Goal: Information Seeking & Learning: Learn about a topic

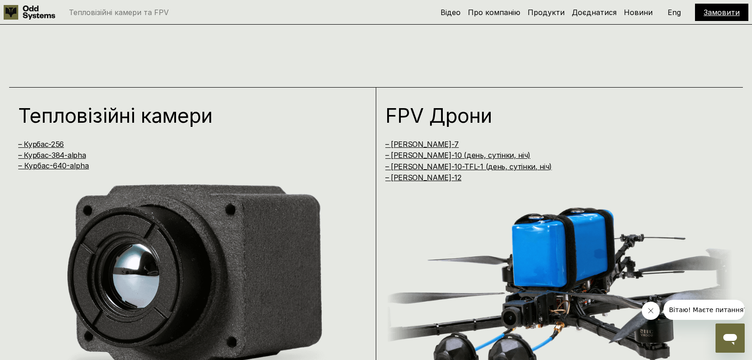
scroll to position [682, 0]
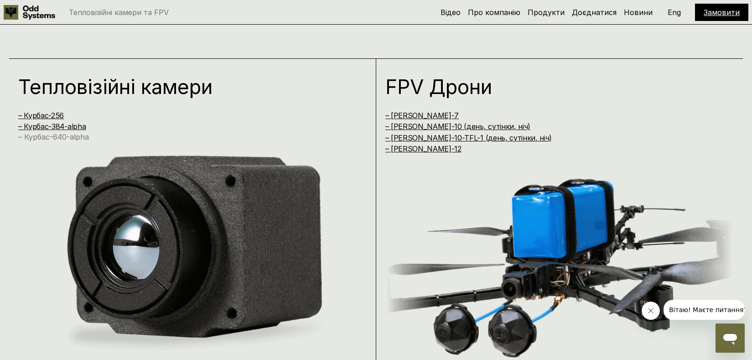
click at [63, 138] on link "– Курбас-640-alpha" at bounding box center [53, 136] width 71 height 9
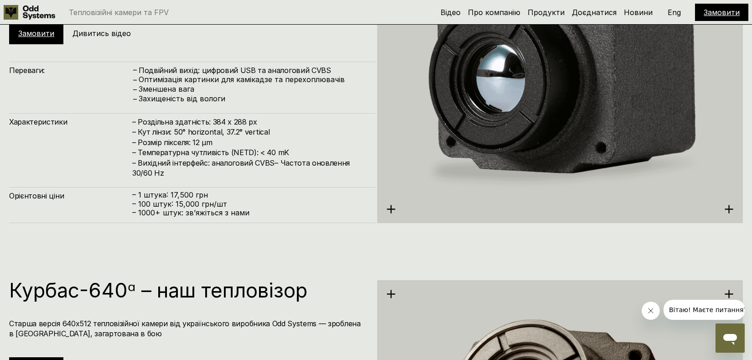
scroll to position [1801, 0]
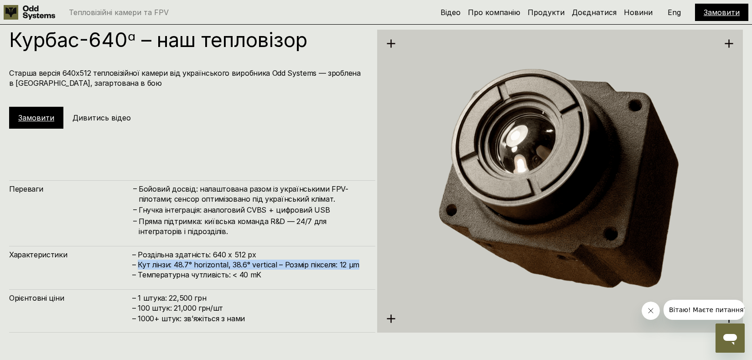
drag, startPoint x: 138, startPoint y: 263, endPoint x: 353, endPoint y: 266, distance: 215.1
click at [353, 266] on h4 "– Роздільна здатність: 640 x 512 px – Кут лінзи: 48.7° horizontal, 38.6° vertic…" at bounding box center [249, 264] width 234 height 31
click at [212, 255] on h4 "– Роздільна здатність: 640 x 512 px – Кут лінзи: 48.7° horizontal, 38.6° vertic…" at bounding box center [249, 264] width 234 height 31
drag, startPoint x: 210, startPoint y: 255, endPoint x: 245, endPoint y: 254, distance: 35.1
click at [245, 254] on h4 "– Роздільна здатність: 640 x 512 px – Кут лінзи: 48.7° horizontal, 38.6° vertic…" at bounding box center [249, 264] width 234 height 31
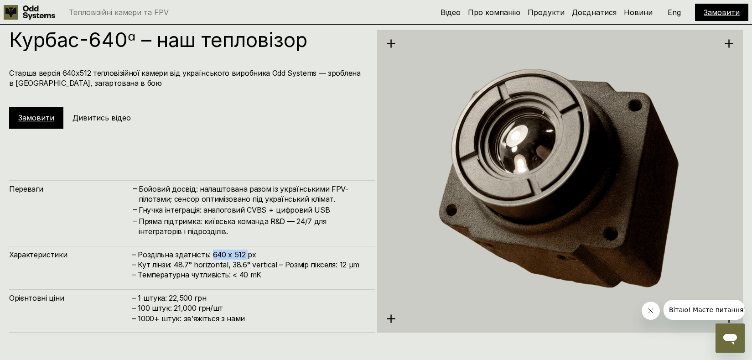
copy h4 "640 x 512"
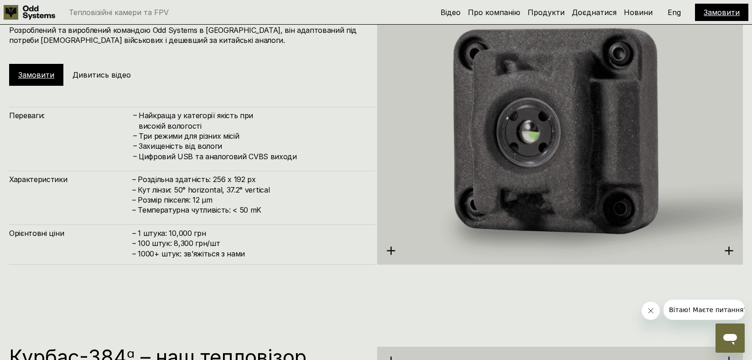
scroll to position [1166, 0]
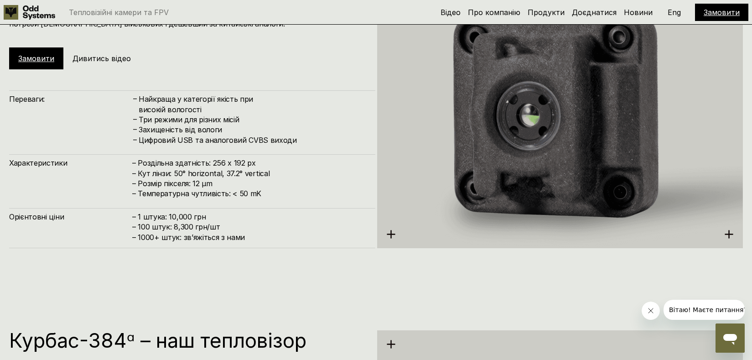
click at [169, 171] on h4 "– Роздільна здатність: 256 x 192 px – Кут лінзи: 50° horizontal, 37.2° vertical…" at bounding box center [249, 178] width 234 height 41
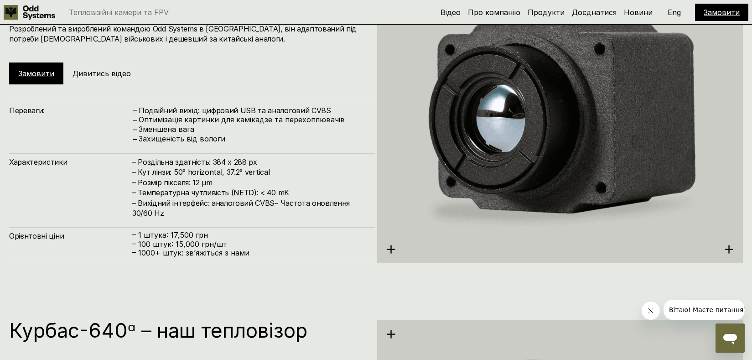
scroll to position [1530, 0]
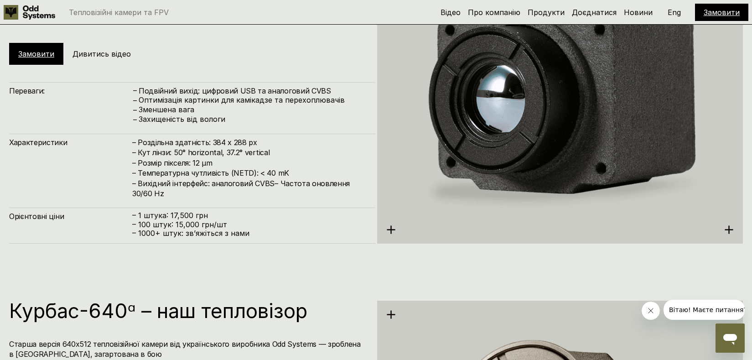
click at [216, 152] on h4 "– Роздільна здатність: 384 x 288 px – Кут лінзи: 50° horizontal, 37.2° vertical…" at bounding box center [249, 167] width 234 height 61
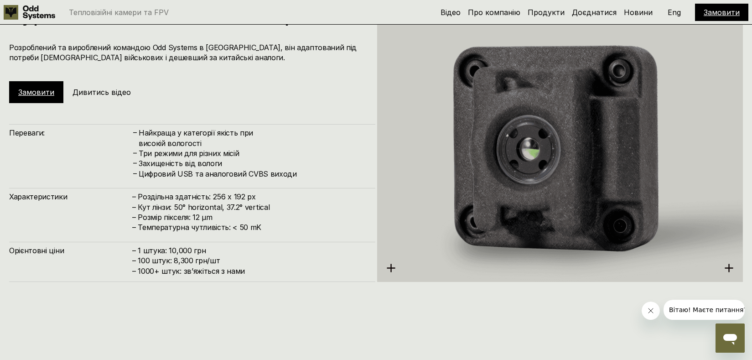
scroll to position [1132, 0]
click at [174, 205] on h4 "– Роздільна здатність: 256 x 192 px – Кут лінзи: 50° horizontal, 37.2° vertical…" at bounding box center [249, 212] width 234 height 41
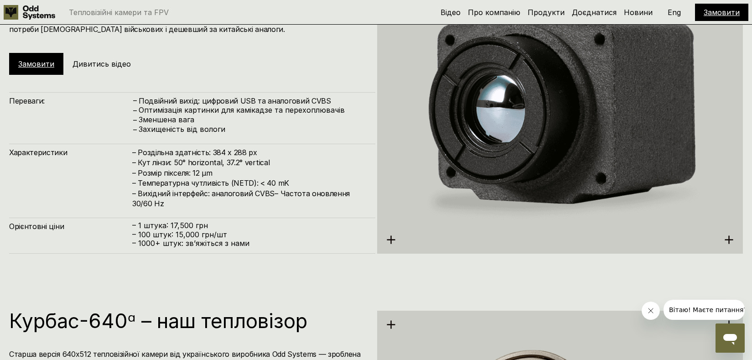
scroll to position [1533, 0]
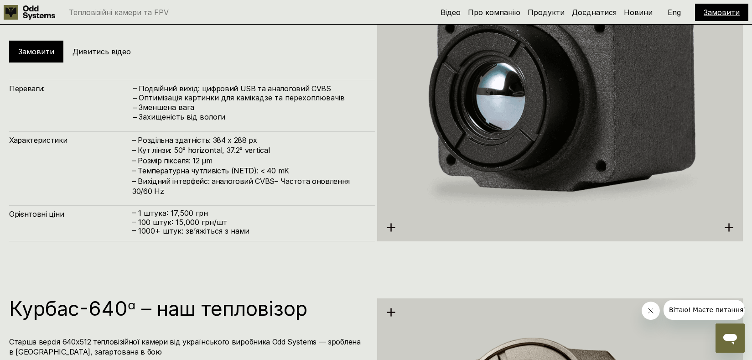
click at [199, 181] on h4 "– Роздільна здатність: 384 x 288 px – Кут лінзи: 50° horizontal, 37.2° vertical…" at bounding box center [249, 165] width 234 height 61
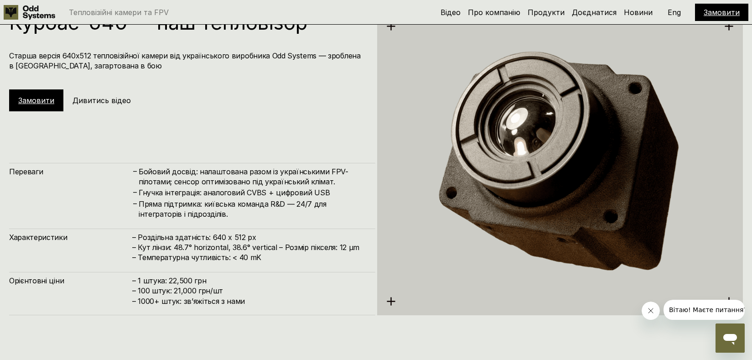
scroll to position [1856, 0]
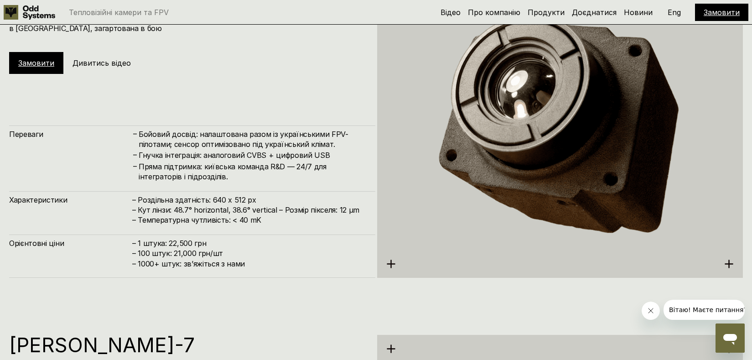
click at [149, 169] on h4 "Пряма підтримка: київська команда R&D — 24/7 для інтеграторів і підрозділів." at bounding box center [252, 171] width 227 height 21
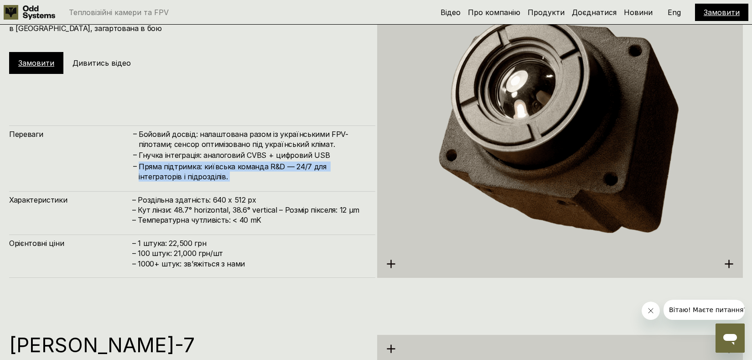
click at [149, 169] on h4 "Пряма підтримка: київська команда R&D — 24/7 для інтеграторів і підрозділів." at bounding box center [252, 171] width 227 height 21
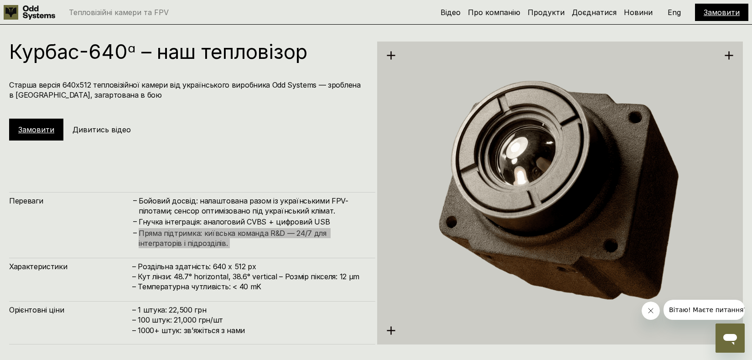
scroll to position [1788, 0]
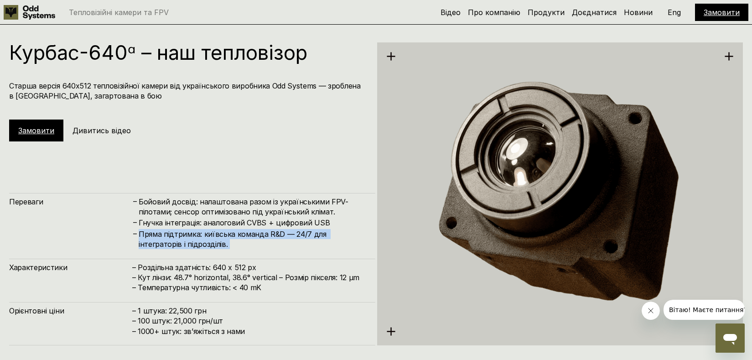
click at [391, 330] on img at bounding box center [560, 194] width 366 height 376
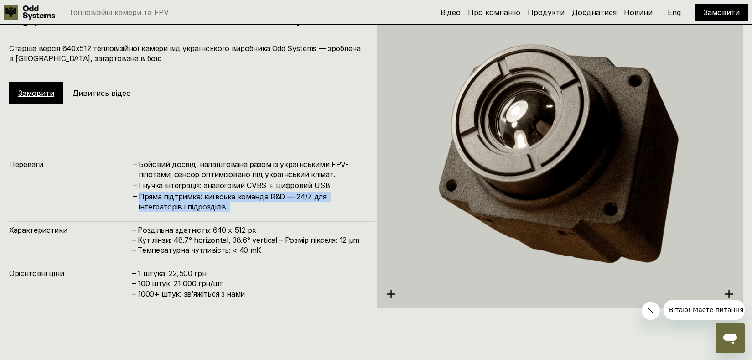
scroll to position [1824, 0]
